Goal: Find specific page/section: Find specific page/section

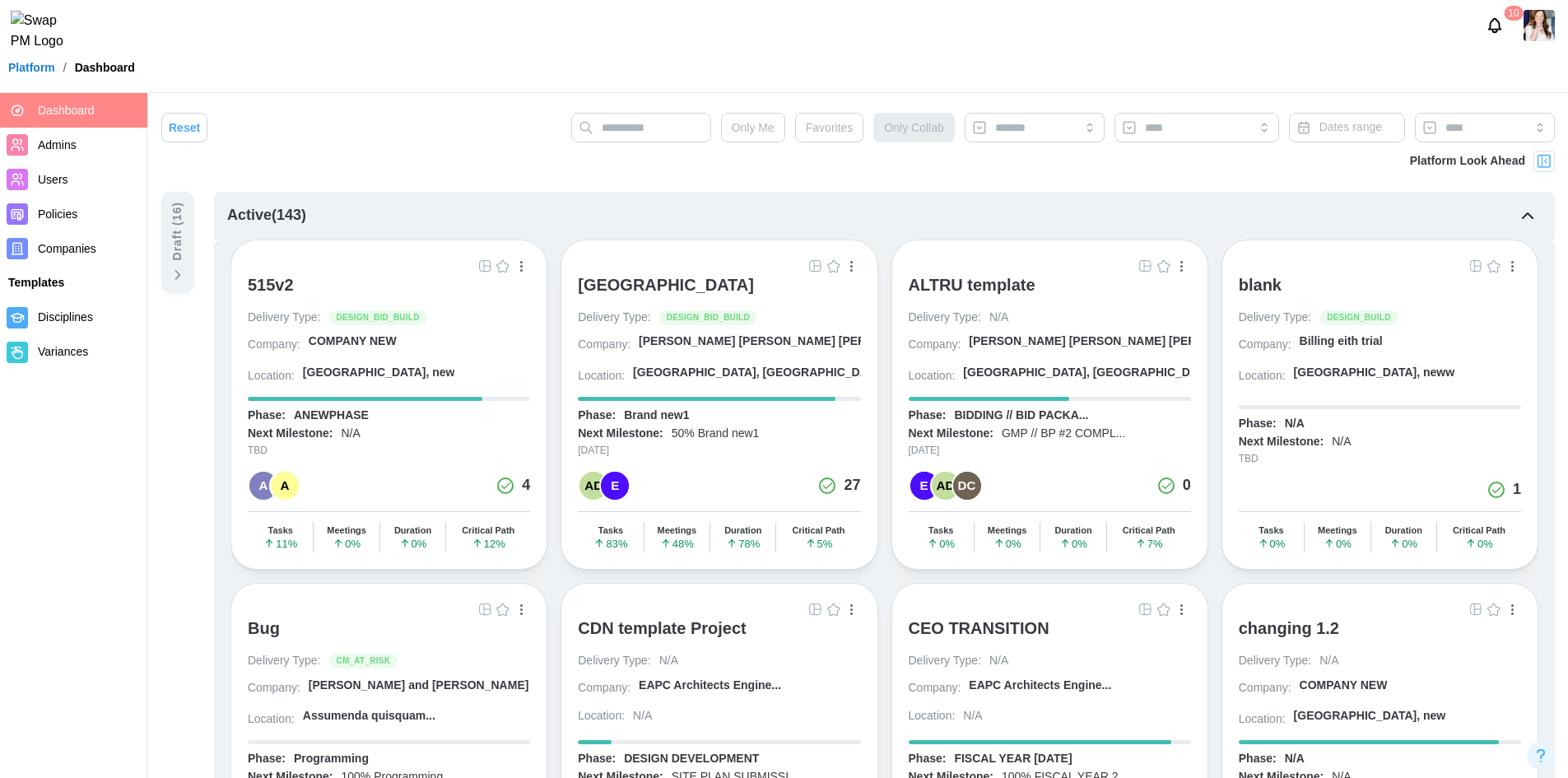
click at [705, 11] on div "10" at bounding box center [784, 25] width 1568 height 51
click at [840, 123] on span "Favorites" at bounding box center [829, 128] width 47 height 28
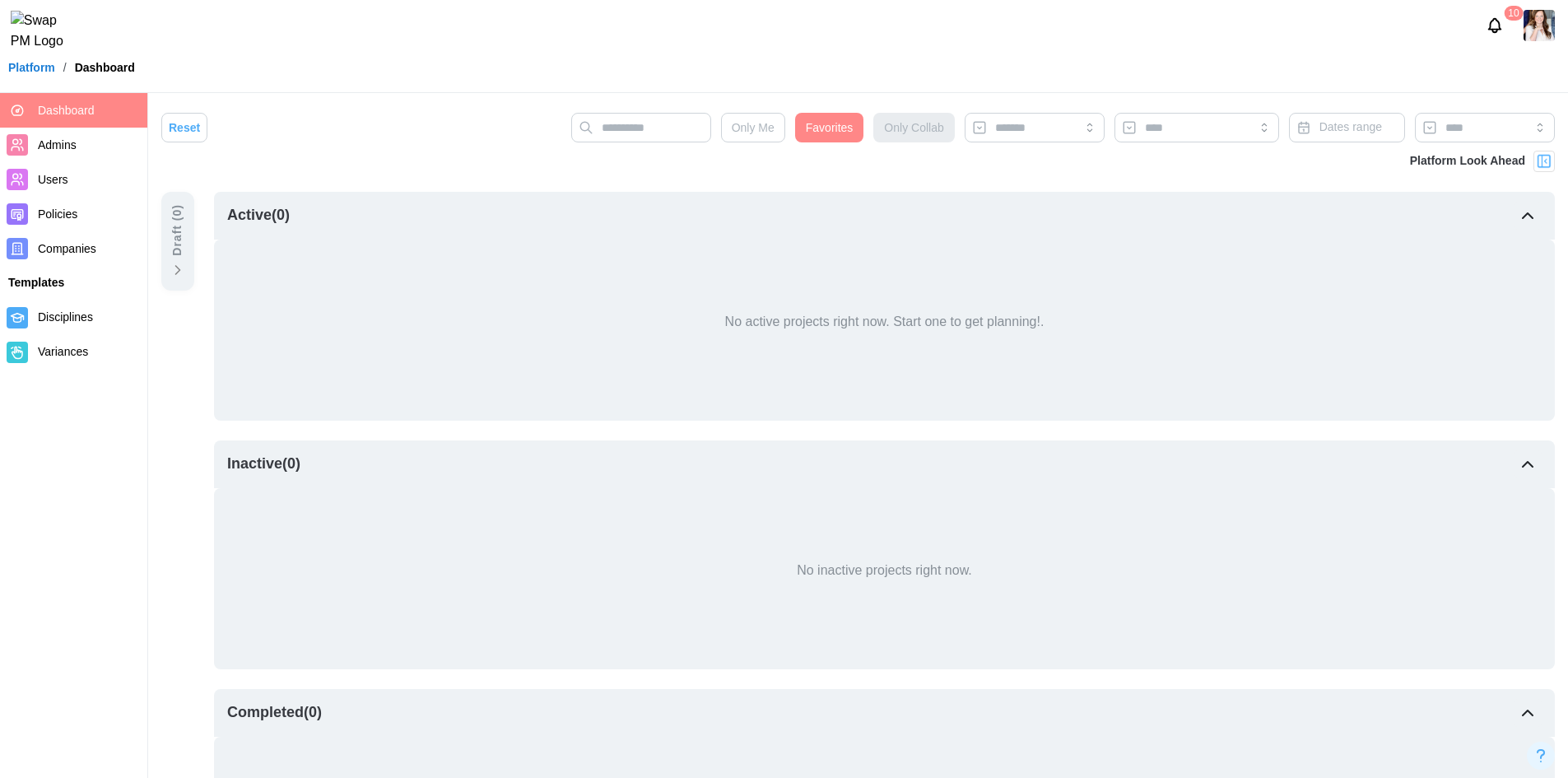
click at [839, 130] on span "Favorites" at bounding box center [829, 128] width 47 height 28
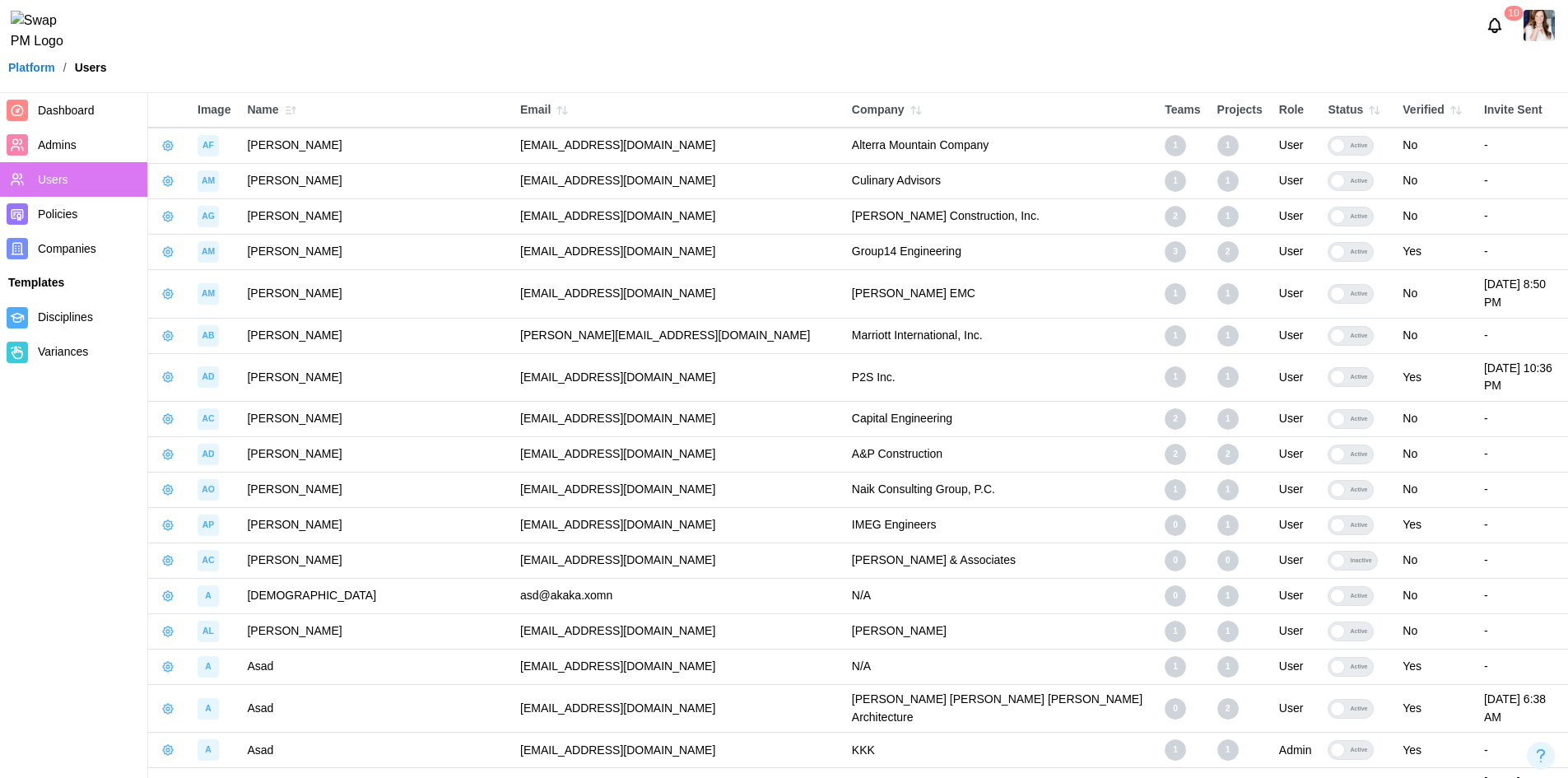
scroll to position [3933, 0]
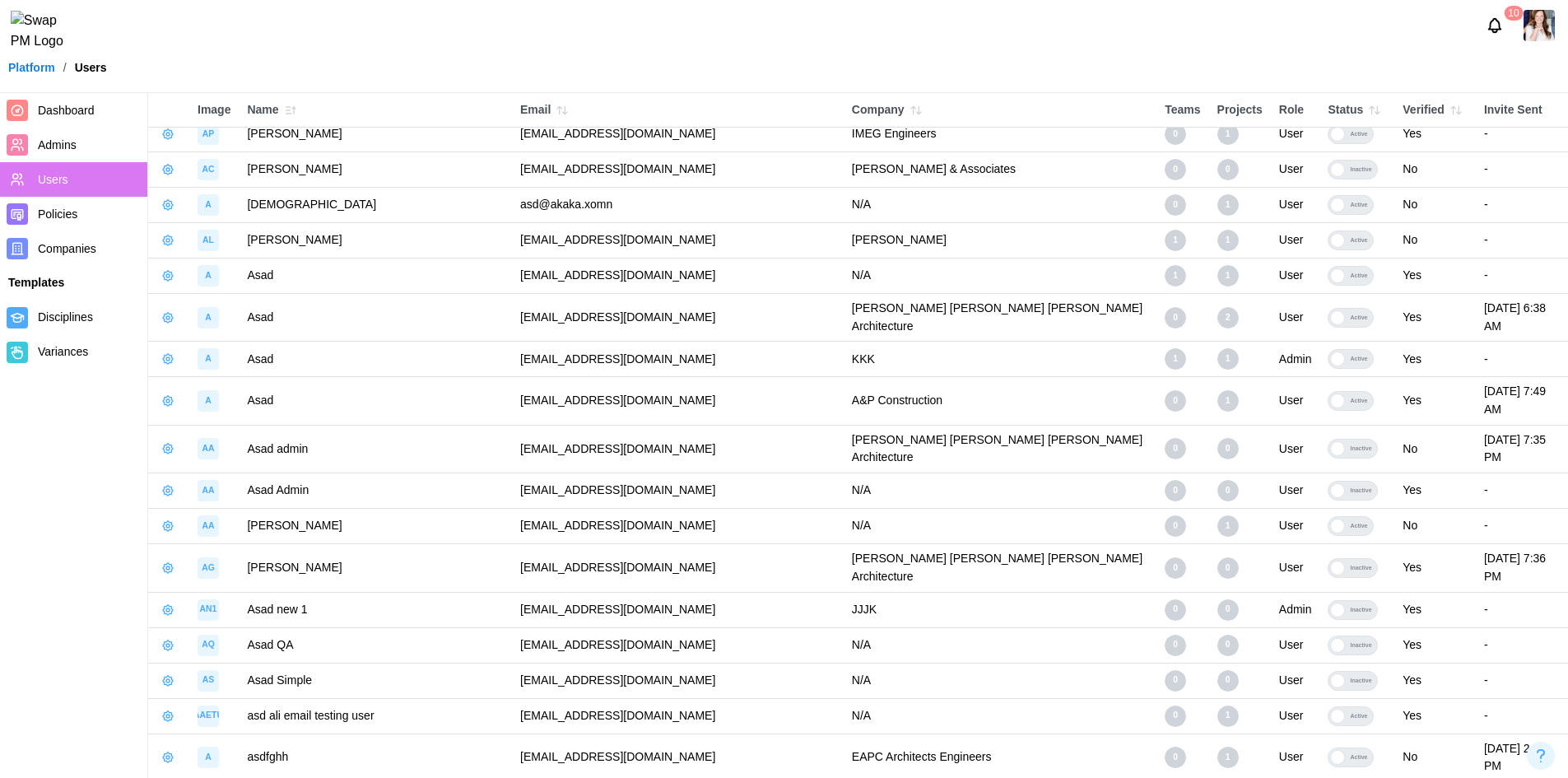
click at [1556, 107] on div "Invite Sent" at bounding box center [1521, 110] width 76 height 18
click at [1553, 107] on div "Invite Sent" at bounding box center [1521, 110] width 76 height 18
click at [1412, 111] on th "Verified" at bounding box center [1435, 111] width 81 height 35
click at [1555, 111] on div "Invite Sent" at bounding box center [1521, 110] width 76 height 18
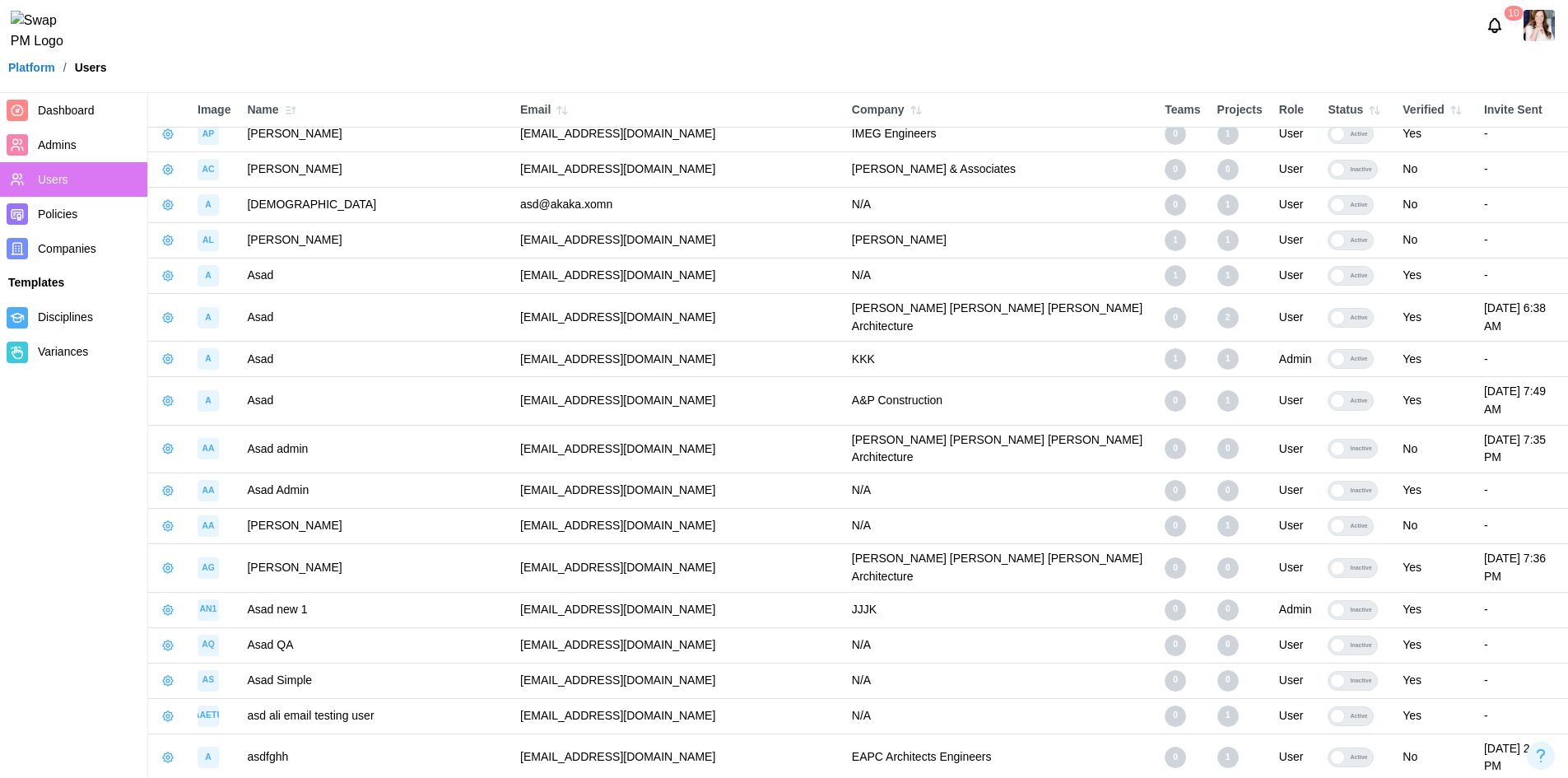
click at [1556, 111] on div "Invite Sent" at bounding box center [1521, 110] width 76 height 18
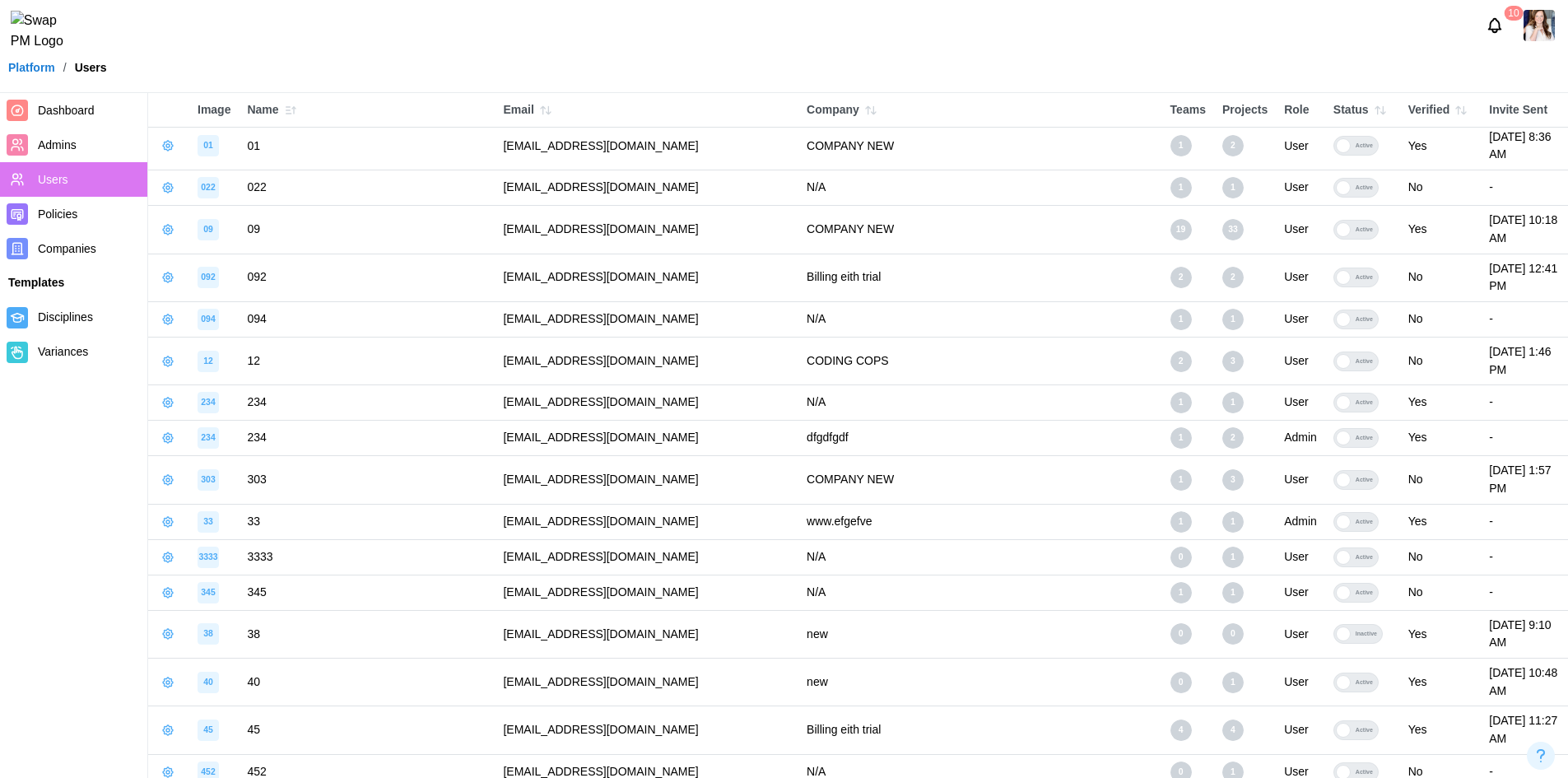
scroll to position [0, 0]
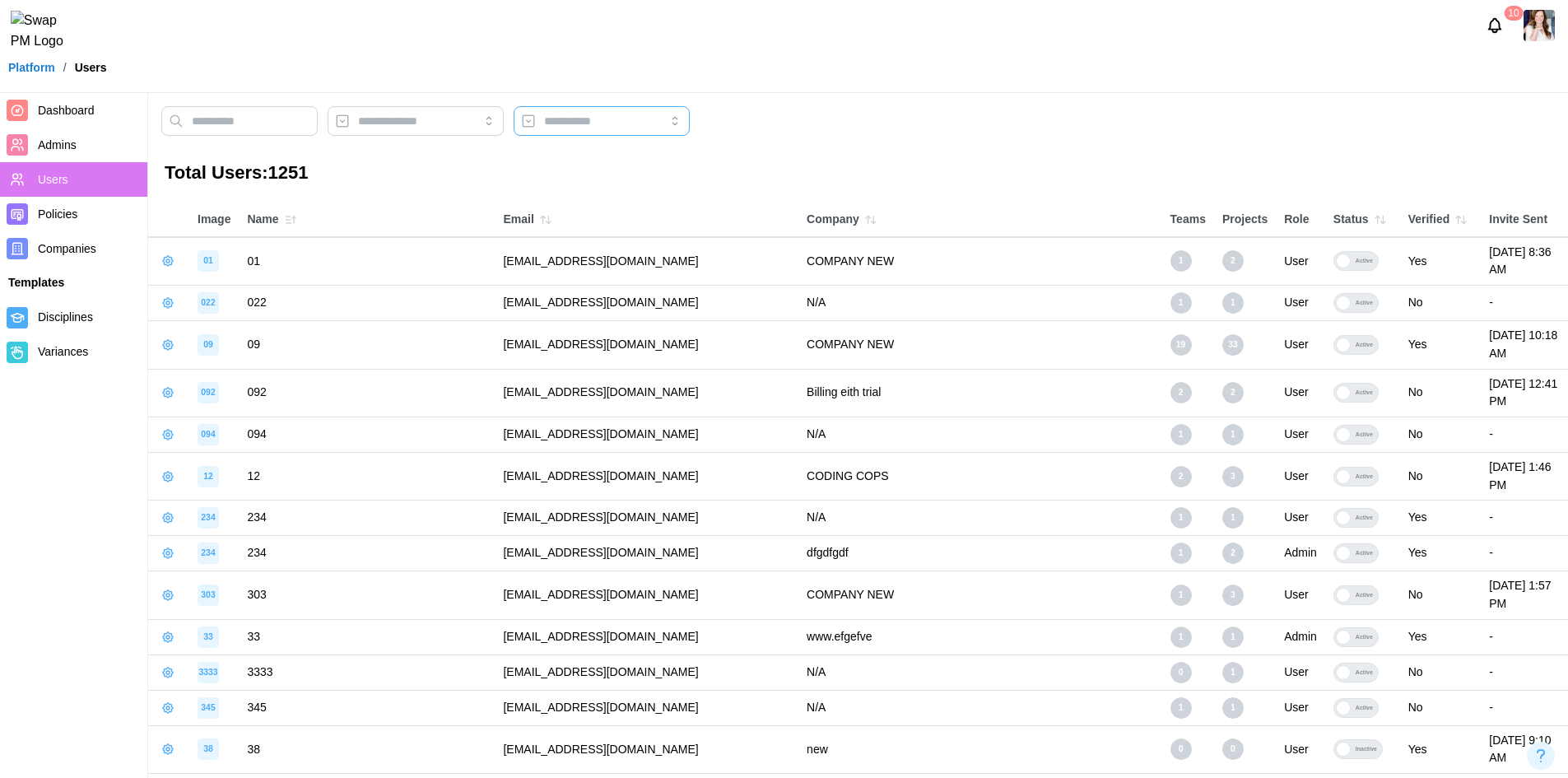
click at [610, 124] on input "search" at bounding box center [602, 121] width 176 height 29
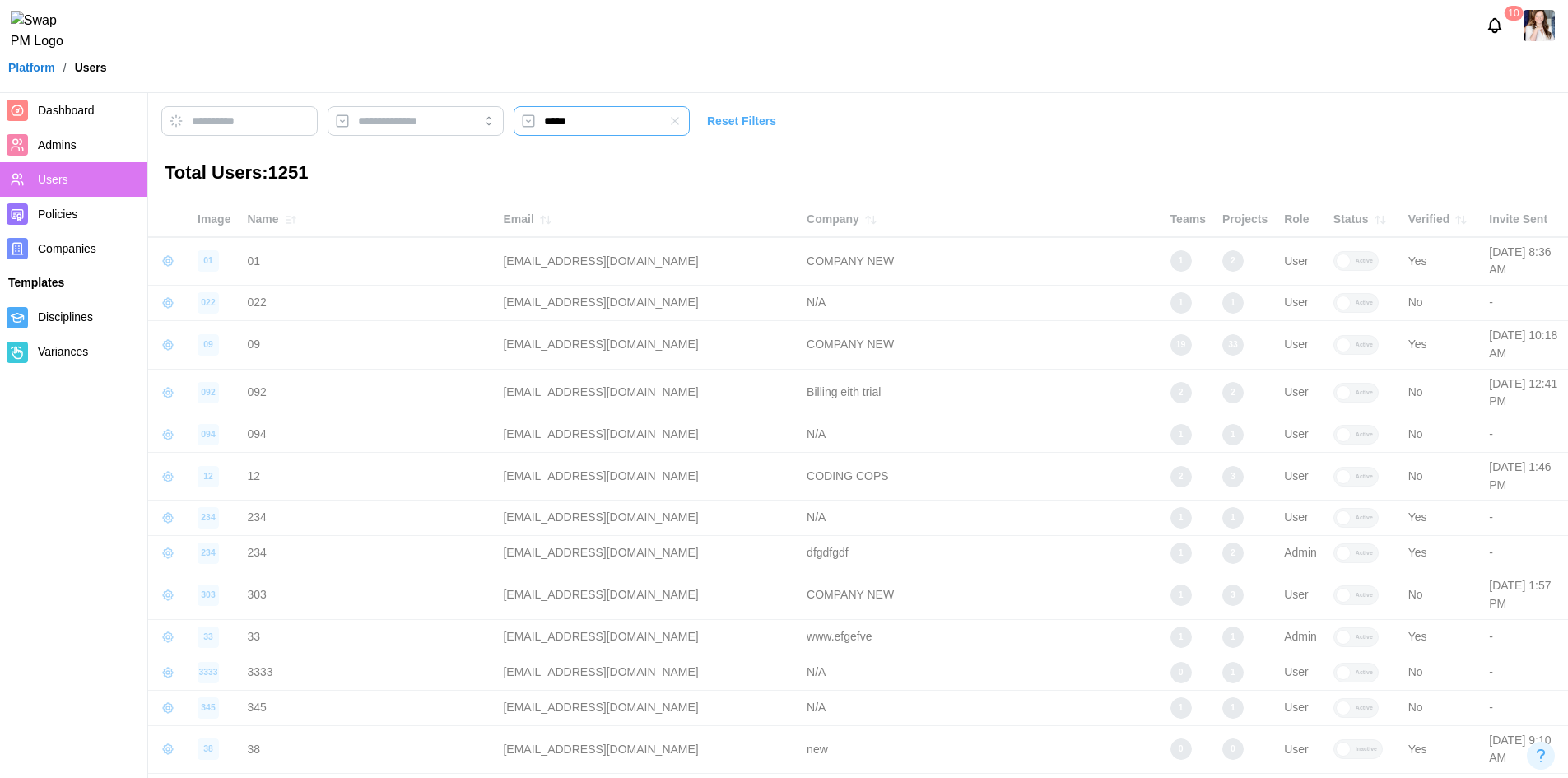
type input "*****"
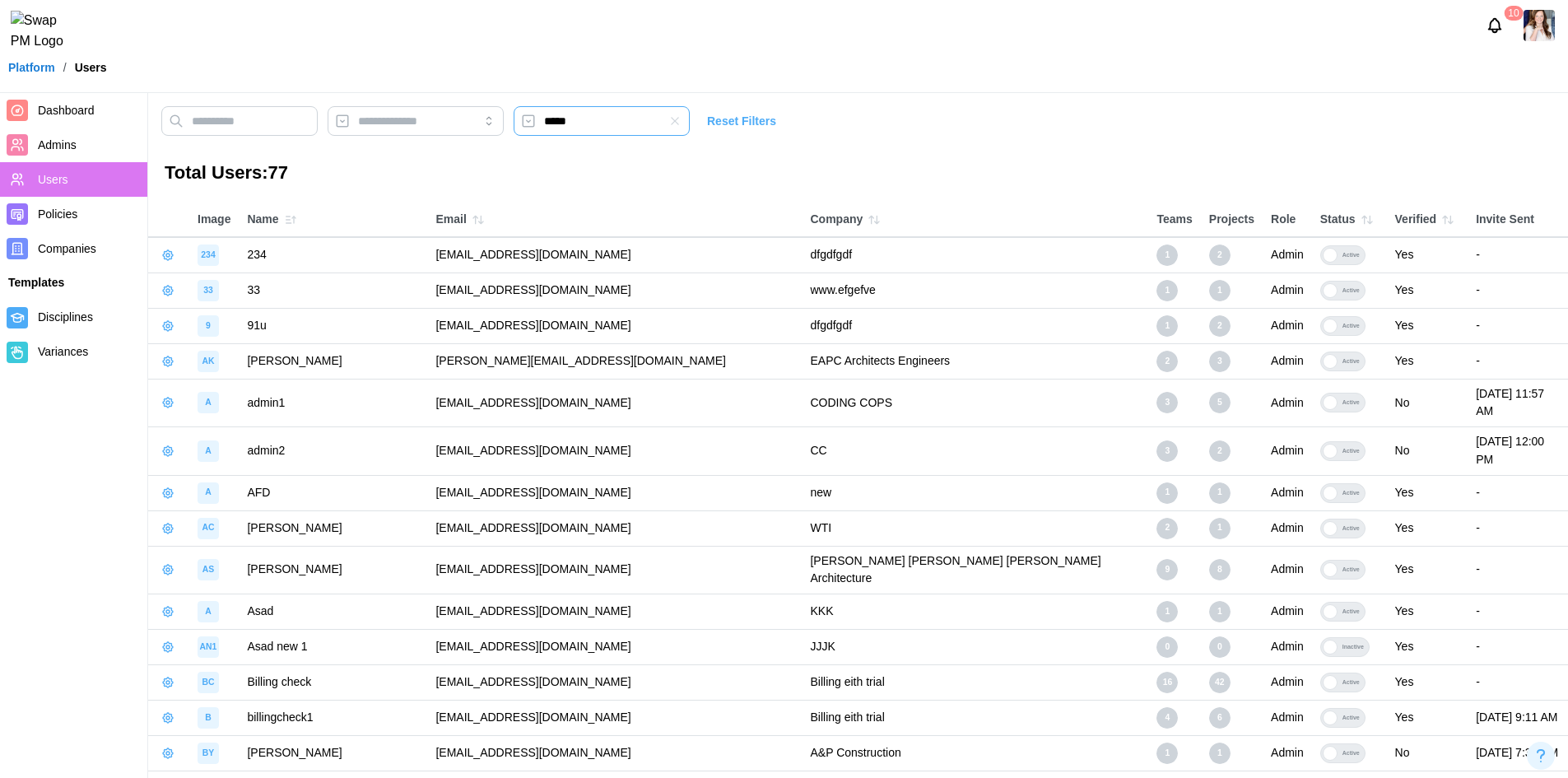
click at [684, 114] on button "button" at bounding box center [674, 121] width 18 height 18
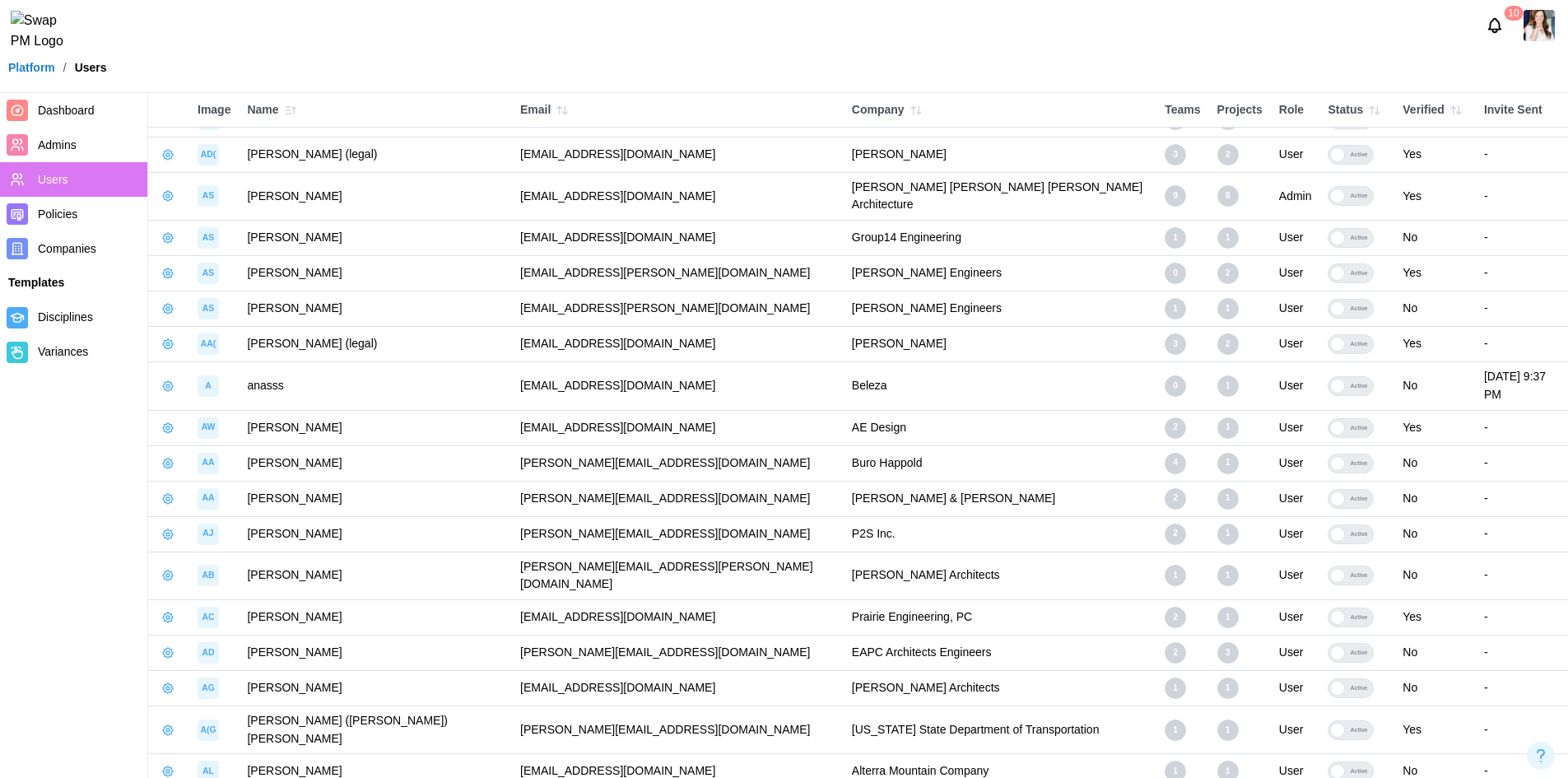
scroll to position [3048, 0]
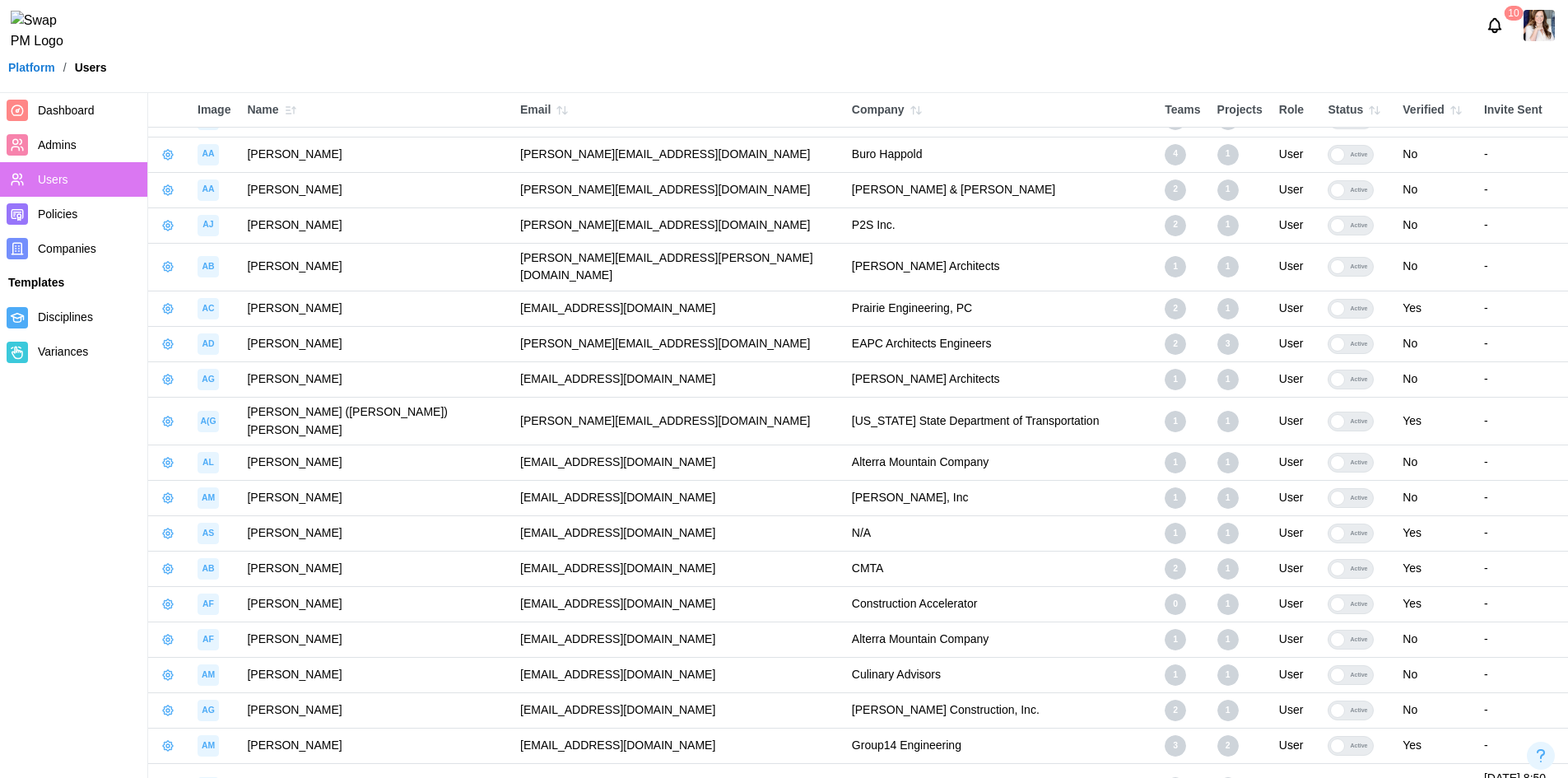
click at [1012, 28] on div "10" at bounding box center [784, 25] width 1568 height 51
